Goal: Browse casually

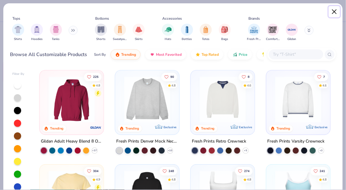
click at [338, 12] on button "Close" at bounding box center [334, 11] width 11 height 11
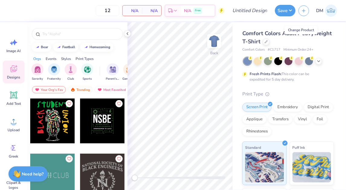
click at [268, 41] on icon at bounding box center [266, 41] width 3 height 3
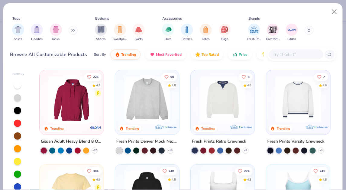
click at [302, 51] on input "text" at bounding box center [296, 54] width 47 height 7
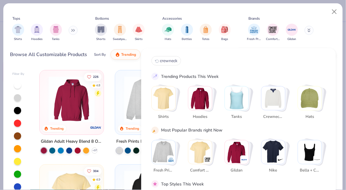
click at [324, 40] on div "Tops Shirts Hoodies Tanks Bottoms Shorts Sweatpants Skirts Accessories Hats Bot…" at bounding box center [173, 30] width 326 height 28
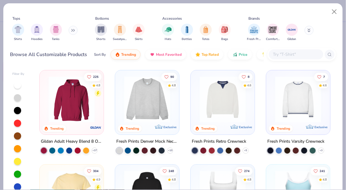
click at [96, 109] on img at bounding box center [72, 99] width 52 height 46
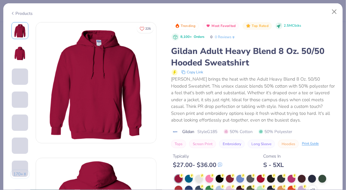
click at [220, 177] on div at bounding box center [220, 178] width 8 height 8
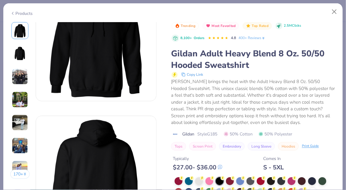
scroll to position [52, 0]
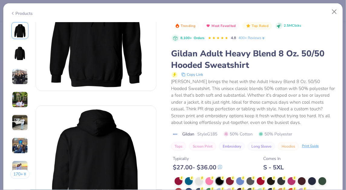
click at [259, 112] on div "[PERSON_NAME] brings the heat with the Adult Heavy Blend 8 Oz. 50/50 Hooded Swe…" at bounding box center [253, 102] width 165 height 48
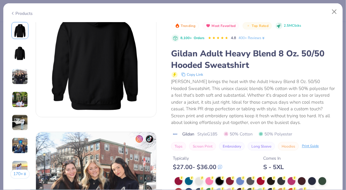
scroll to position [0, 0]
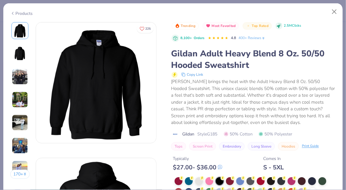
click at [125, 90] on img at bounding box center [96, 82] width 120 height 120
click at [141, 27] on icon "Like" at bounding box center [142, 28] width 5 height 5
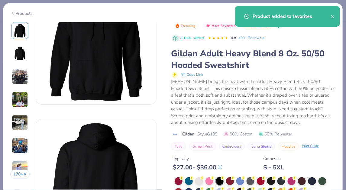
scroll to position [41, 0]
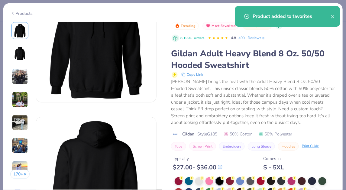
click at [217, 182] on div at bounding box center [220, 181] width 8 height 8
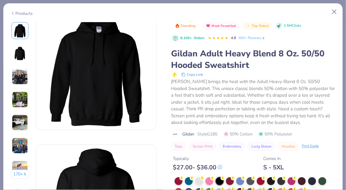
scroll to position [12, 0]
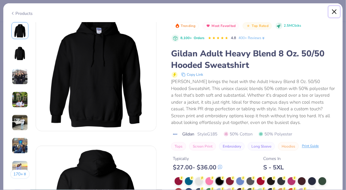
click at [334, 8] on button "Close" at bounding box center [334, 11] width 11 height 11
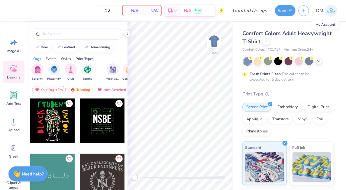
click at [330, 8] on img at bounding box center [331, 11] width 12 height 12
